Goal: Task Accomplishment & Management: Use online tool/utility

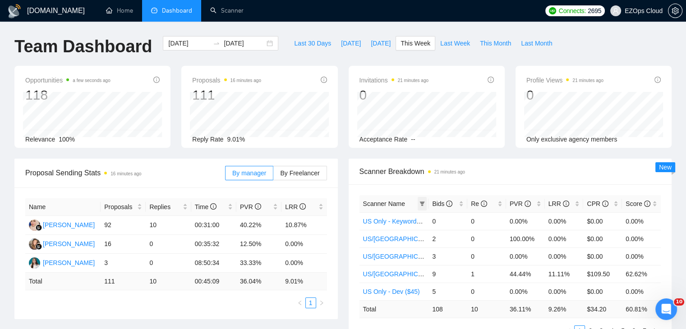
click at [425, 202] on span at bounding box center [422, 204] width 9 height 14
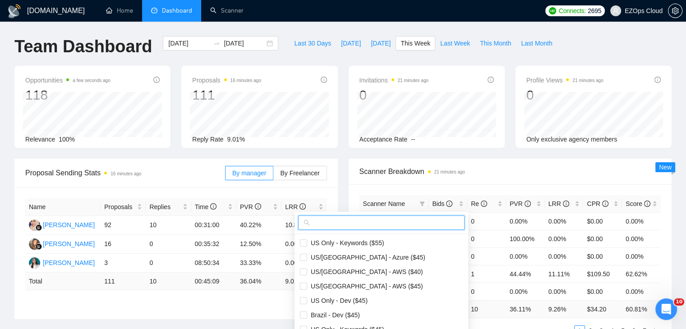
click at [380, 220] on input "text" at bounding box center [386, 223] width 148 height 10
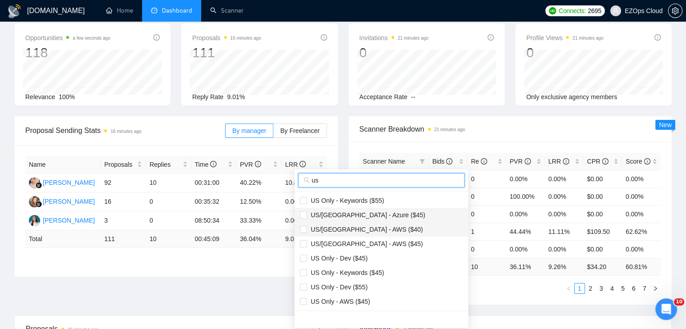
scroll to position [135, 0]
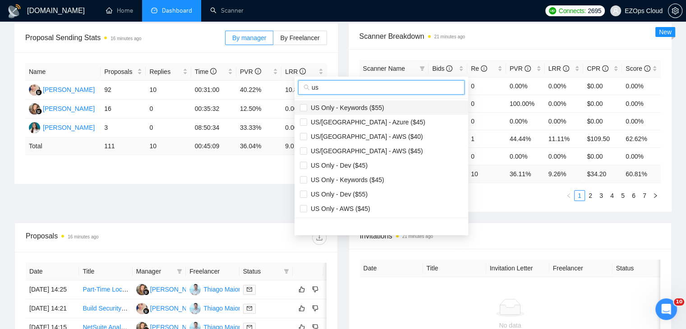
type input "us"
click at [362, 107] on span "US Only - Keywords ($55)" at bounding box center [345, 107] width 77 height 7
checkbox input "true"
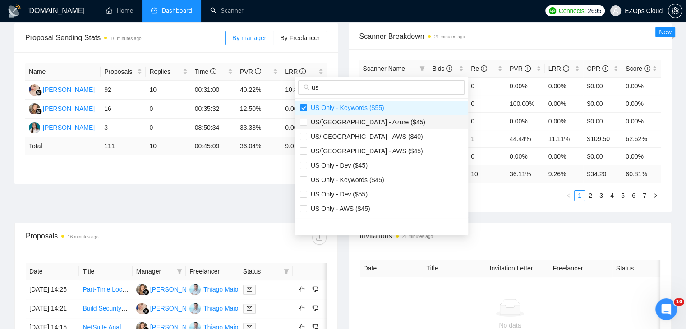
click at [367, 121] on span "US/[GEOGRAPHIC_DATA] - Azure ($45)" at bounding box center [366, 122] width 118 height 7
checkbox input "true"
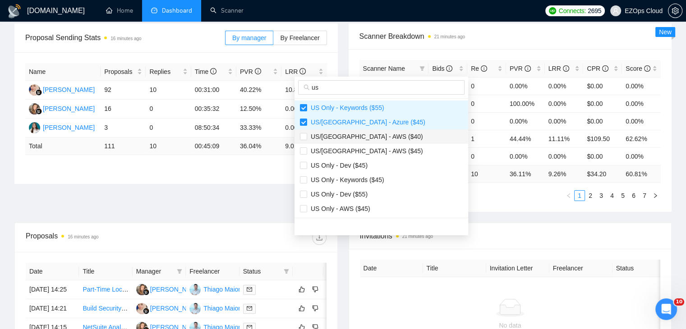
click at [369, 133] on span "US/[GEOGRAPHIC_DATA] - AWS ($40)" at bounding box center [365, 136] width 116 height 7
checkbox input "true"
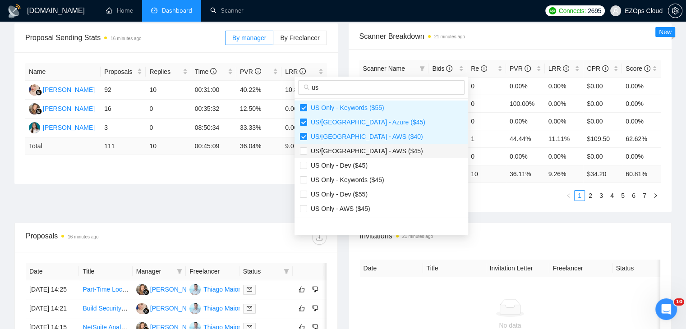
click at [370, 148] on span "US/[GEOGRAPHIC_DATA] - AWS ($45)" at bounding box center [365, 151] width 116 height 7
checkbox input "true"
click at [374, 176] on span "US Only - Keywords ($45)" at bounding box center [345, 179] width 77 height 7
checkbox input "true"
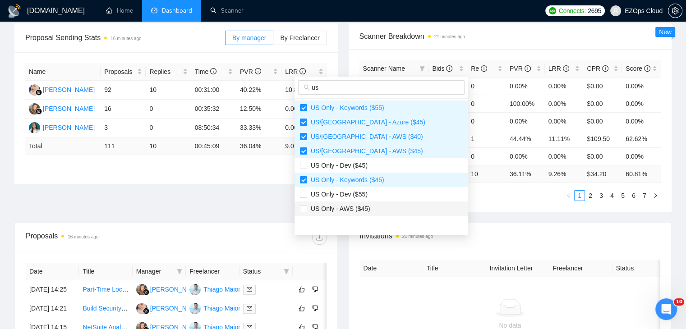
click at [375, 204] on span "US Only - AWS ($45)" at bounding box center [381, 209] width 163 height 10
checkbox input "true"
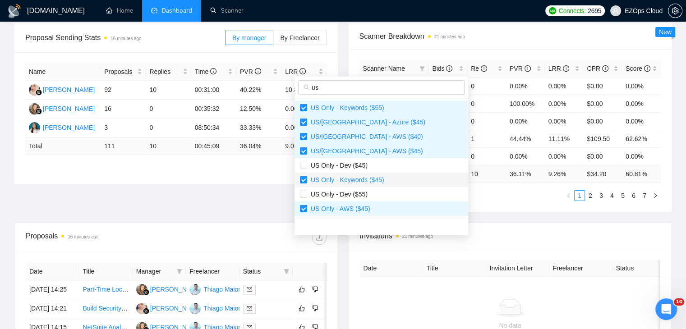
scroll to position [90, 0]
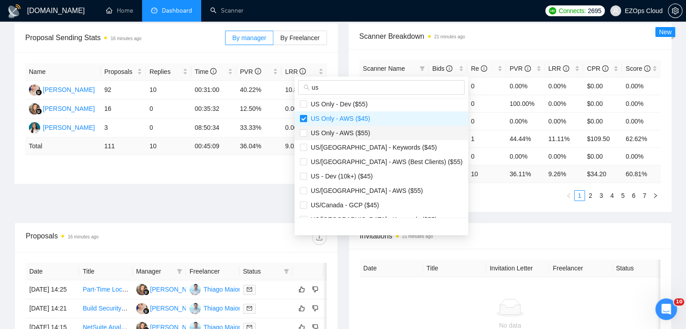
click at [358, 131] on span "US Only - AWS ($55)" at bounding box center [338, 132] width 63 height 7
checkbox input "true"
click at [378, 163] on span "US/[GEOGRAPHIC_DATA] - AWS (Best Clients) ($55)" at bounding box center [385, 161] width 156 height 7
checkbox input "true"
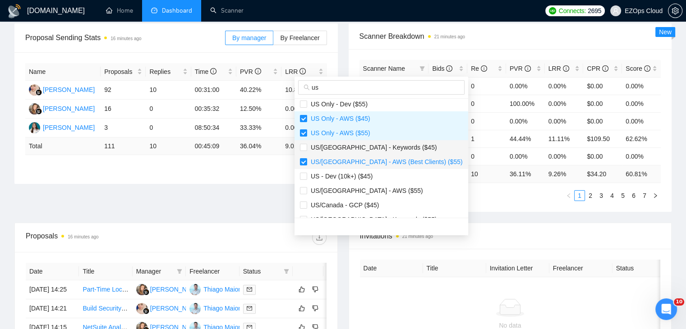
click at [364, 150] on span "US/[GEOGRAPHIC_DATA] - Keywords ($45)" at bounding box center [372, 147] width 130 height 7
checkbox input "true"
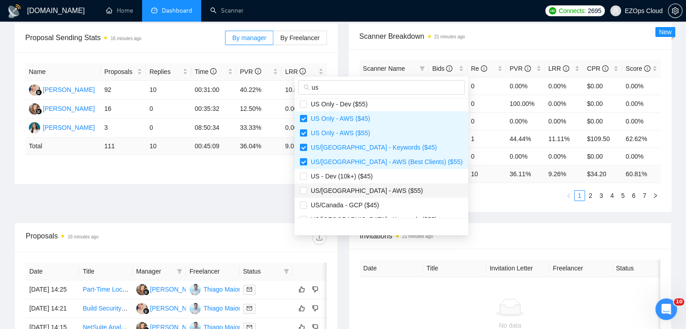
click at [370, 189] on span "US/[GEOGRAPHIC_DATA] - AWS ($55)" at bounding box center [365, 190] width 116 height 7
checkbox input "true"
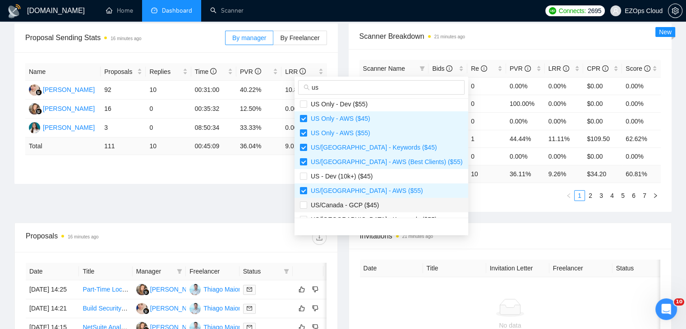
click at [374, 203] on span "US/Canada - GCP ($45)" at bounding box center [343, 205] width 72 height 7
checkbox input "true"
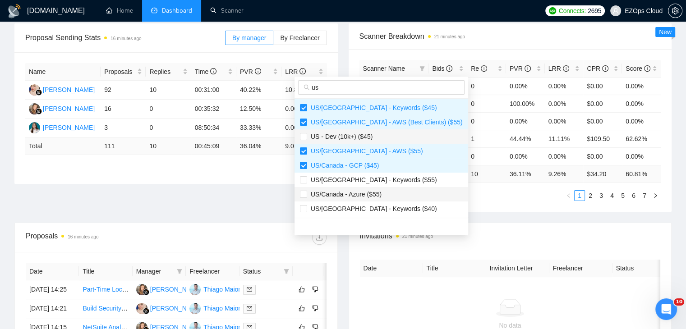
scroll to position [180, 0]
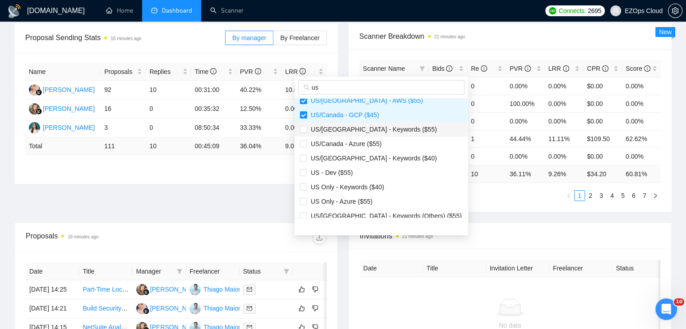
click at [364, 130] on span "US/[GEOGRAPHIC_DATA] - Keywords ($55)" at bounding box center [372, 129] width 130 height 7
checkbox input "true"
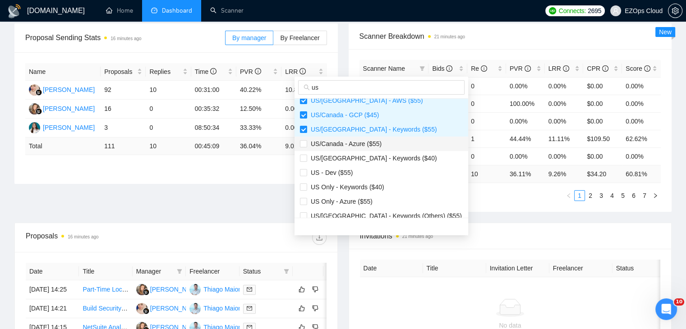
click at [373, 145] on span "US/Canada - Azure ($55)" at bounding box center [344, 143] width 74 height 7
checkbox input "true"
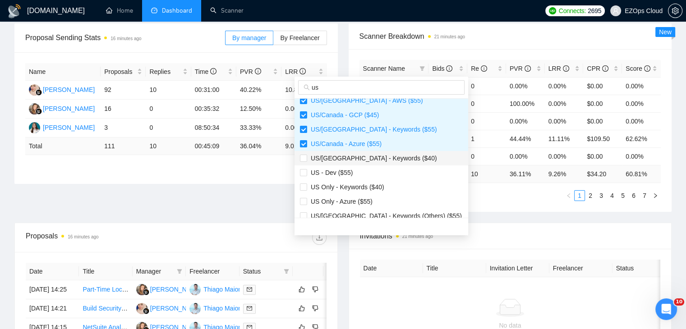
click at [373, 156] on span "US/[GEOGRAPHIC_DATA] - Keywords ($40)" at bounding box center [372, 158] width 130 height 7
checkbox input "true"
click at [378, 188] on span "US Only - Keywords ($40)" at bounding box center [345, 187] width 77 height 7
checkbox input "true"
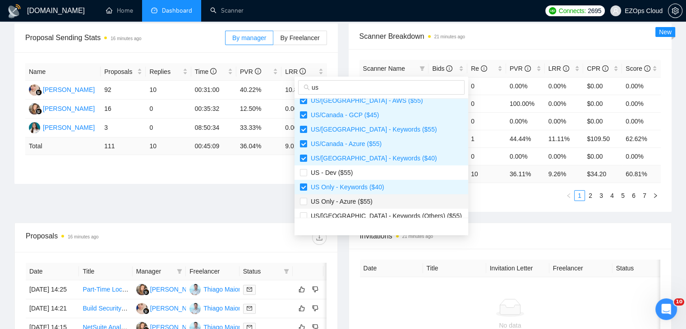
click at [380, 206] on span "US Only - Azure ($55)" at bounding box center [381, 202] width 163 height 10
checkbox input "true"
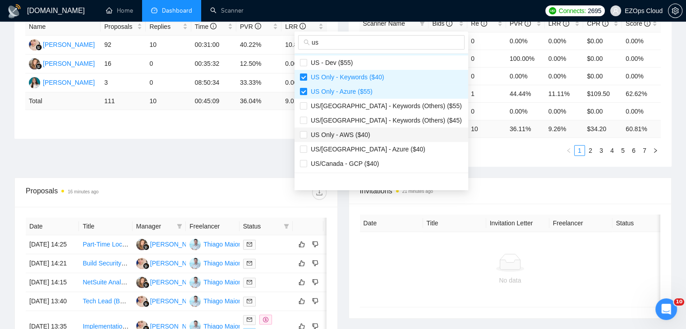
click at [360, 139] on span "US Only - AWS ($40)" at bounding box center [381, 135] width 163 height 10
checkbox input "true"
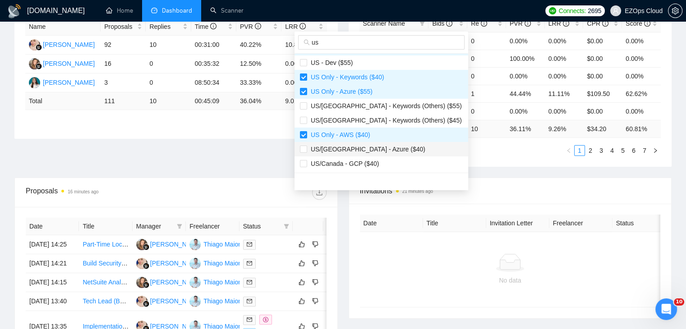
click at [370, 153] on span "US/[GEOGRAPHIC_DATA] - Azure ($40)" at bounding box center [381, 149] width 163 height 10
checkbox input "true"
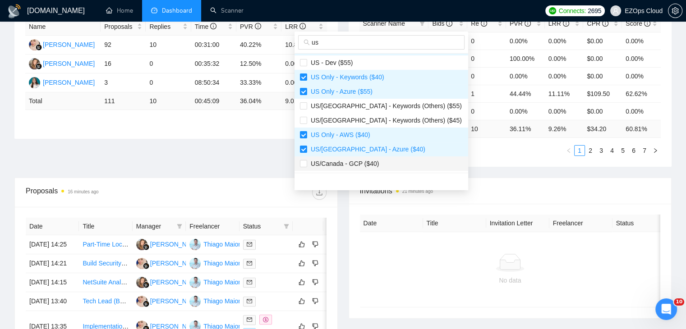
click at [377, 162] on span "US/Canada - GCP ($40)" at bounding box center [381, 164] width 163 height 10
checkbox input "true"
click at [466, 165] on div "Scanner Name Bids Re PVR LRR CPR Score US Only - Keywords ($55) 0 0 0.00% 0.00%…" at bounding box center [510, 85] width 323 height 163
